Goal: Information Seeking & Learning: Learn about a topic

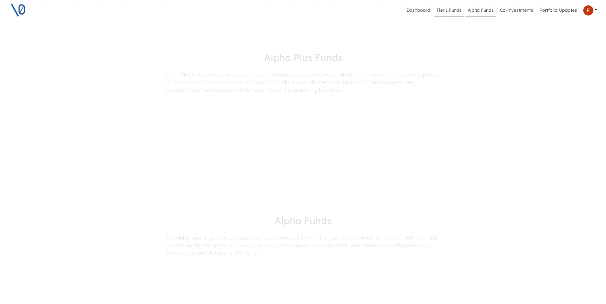
click at [448, 10] on link "Tier 1 Funds" at bounding box center [449, 10] width 30 height 12
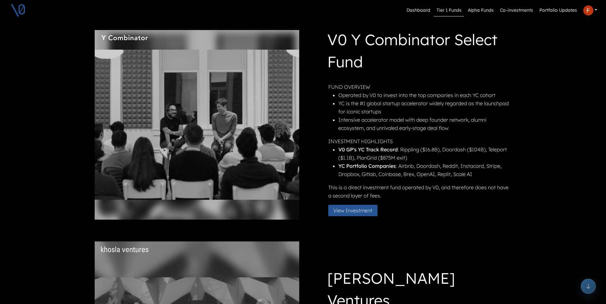
scroll to position [12, 0]
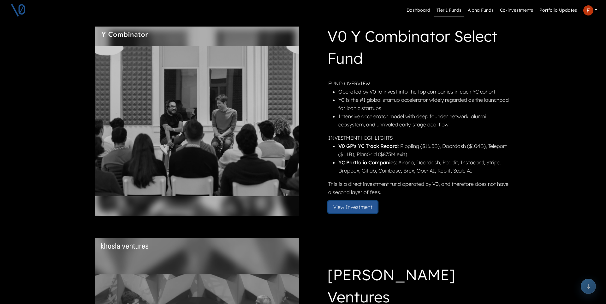
click at [345, 210] on button "View Investment" at bounding box center [352, 206] width 49 height 11
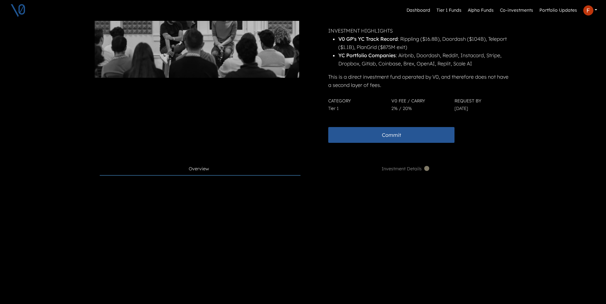
scroll to position [30, 0]
